Goal: Task Accomplishment & Management: Manage account settings

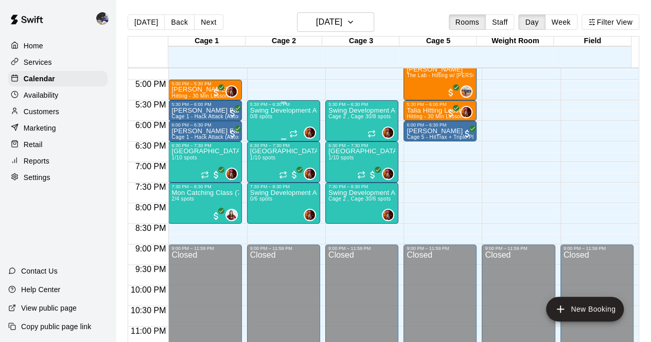
scroll to position [625, 0]
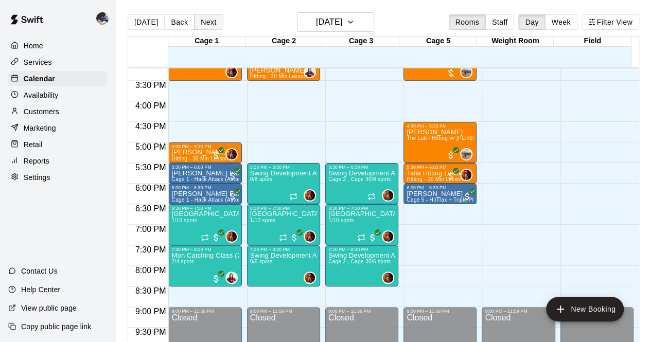
click at [200, 22] on button "Next" at bounding box center [208, 21] width 29 height 15
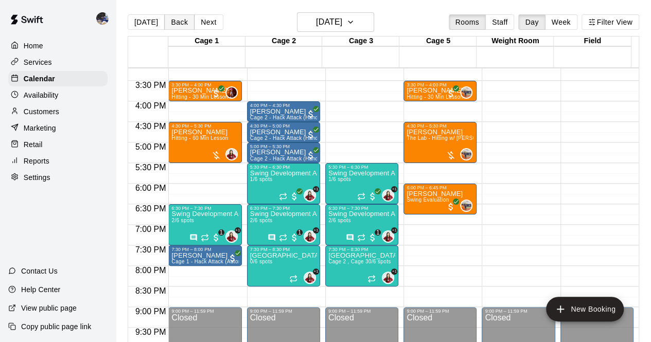
click at [172, 23] on button "Back" at bounding box center [179, 21] width 30 height 15
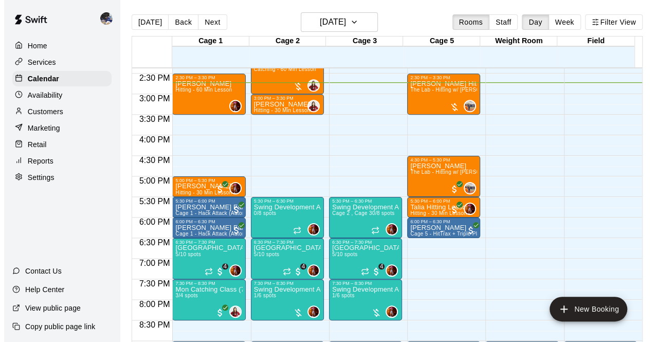
scroll to position [591, 0]
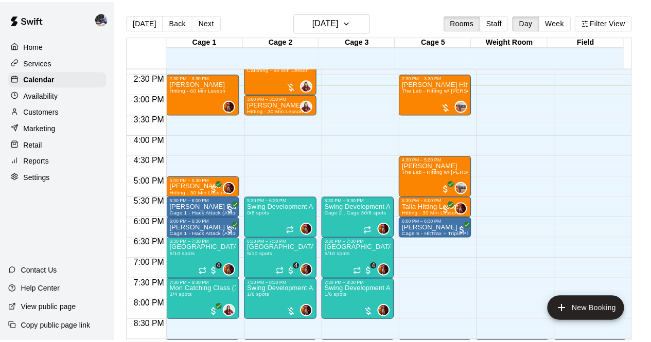
scroll to position [0, 0]
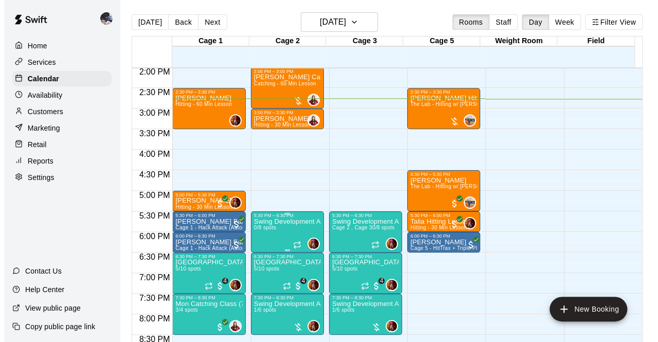
scroll to position [577, 0]
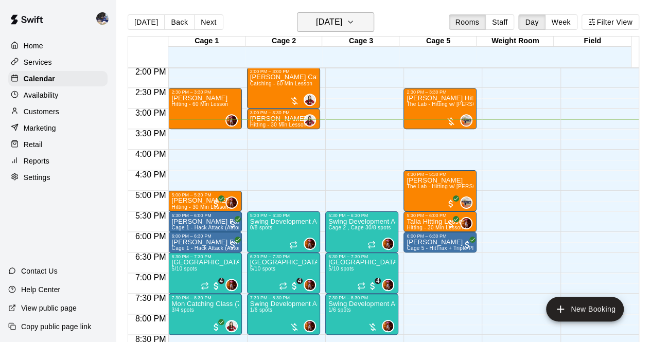
click at [337, 20] on h6 "Monday Aug 11" at bounding box center [329, 22] width 26 height 14
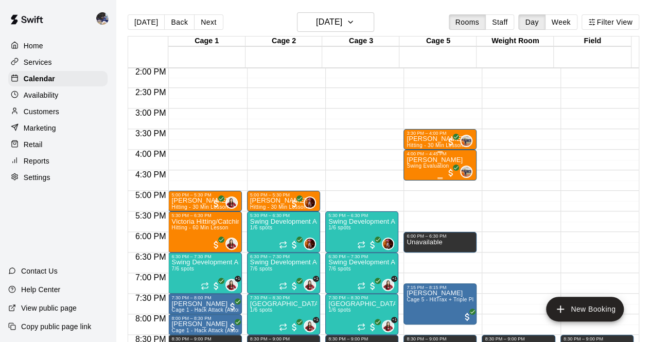
click at [428, 160] on p "[PERSON_NAME]" at bounding box center [434, 160] width 56 height 0
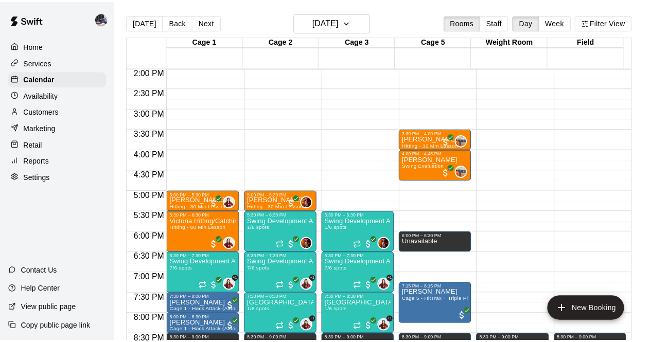
scroll to position [8, 0]
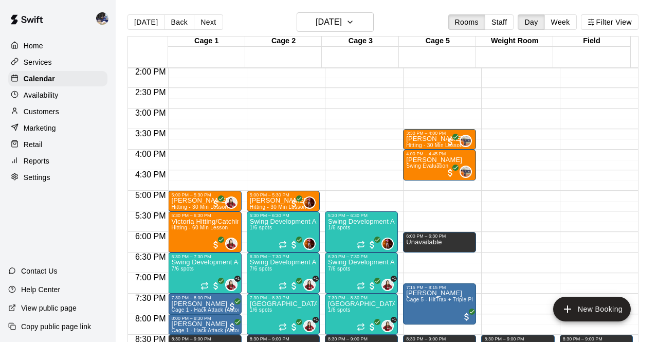
drag, startPoint x: 372, startPoint y: 171, endPoint x: 322, endPoint y: 169, distance: 50.4
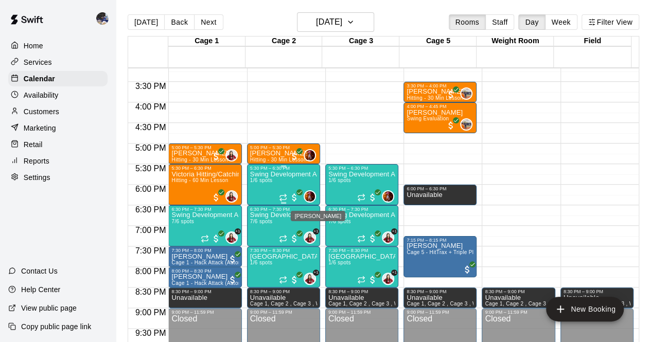
scroll to position [623, 0]
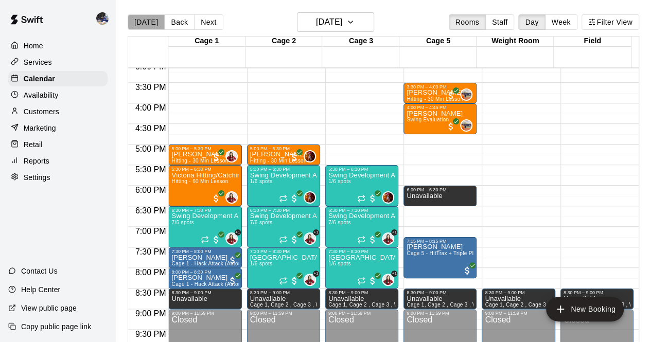
click at [146, 22] on button "Today" at bounding box center [146, 21] width 37 height 15
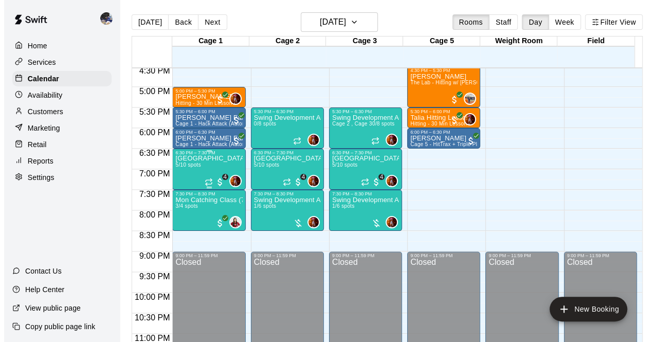
scroll to position [701, 0]
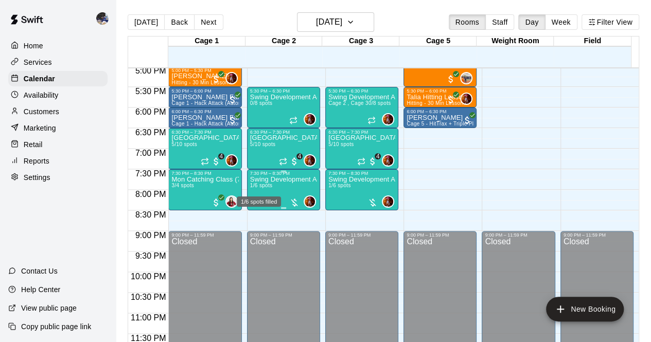
click at [269, 191] on div "1/6 spots filled" at bounding box center [259, 198] width 46 height 19
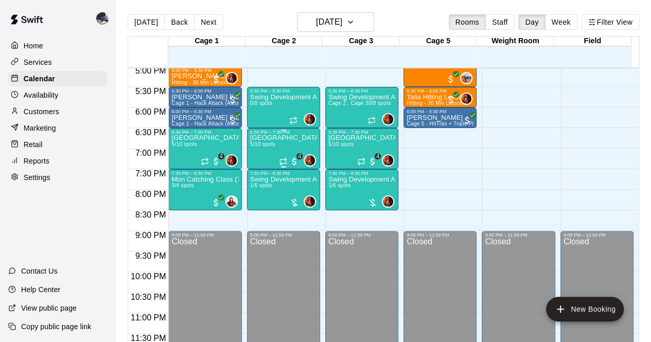
click at [278, 150] on div "Swing Development Academy High School 5/10 spots" at bounding box center [283, 306] width 67 height 342
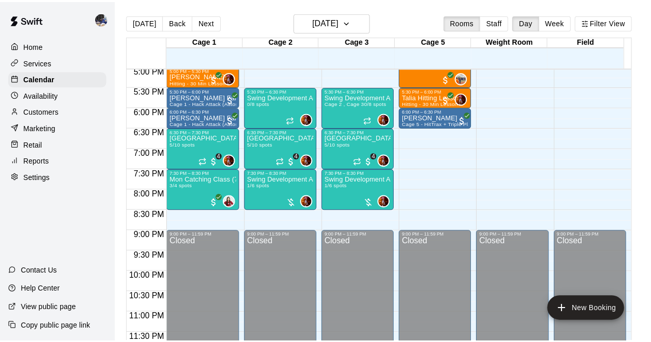
scroll to position [22, 0]
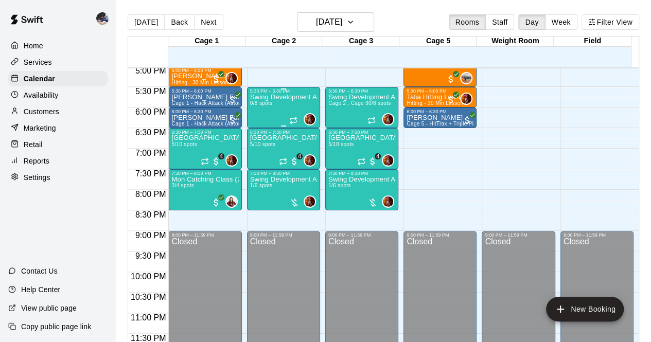
click at [279, 103] on div "Swing Development Academy 8U/10U 0/8 spots" at bounding box center [283, 265] width 67 height 342
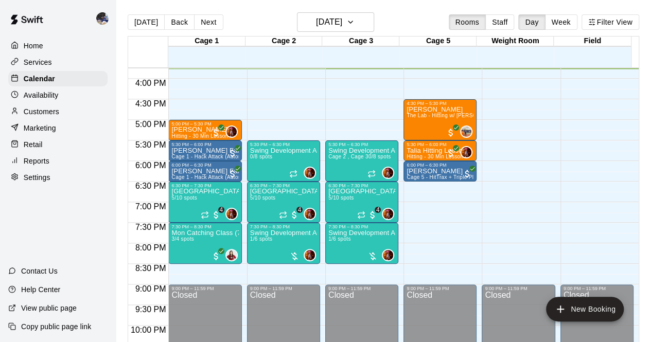
scroll to position [649, 0]
